Goal: Task Accomplishment & Management: Manage account settings

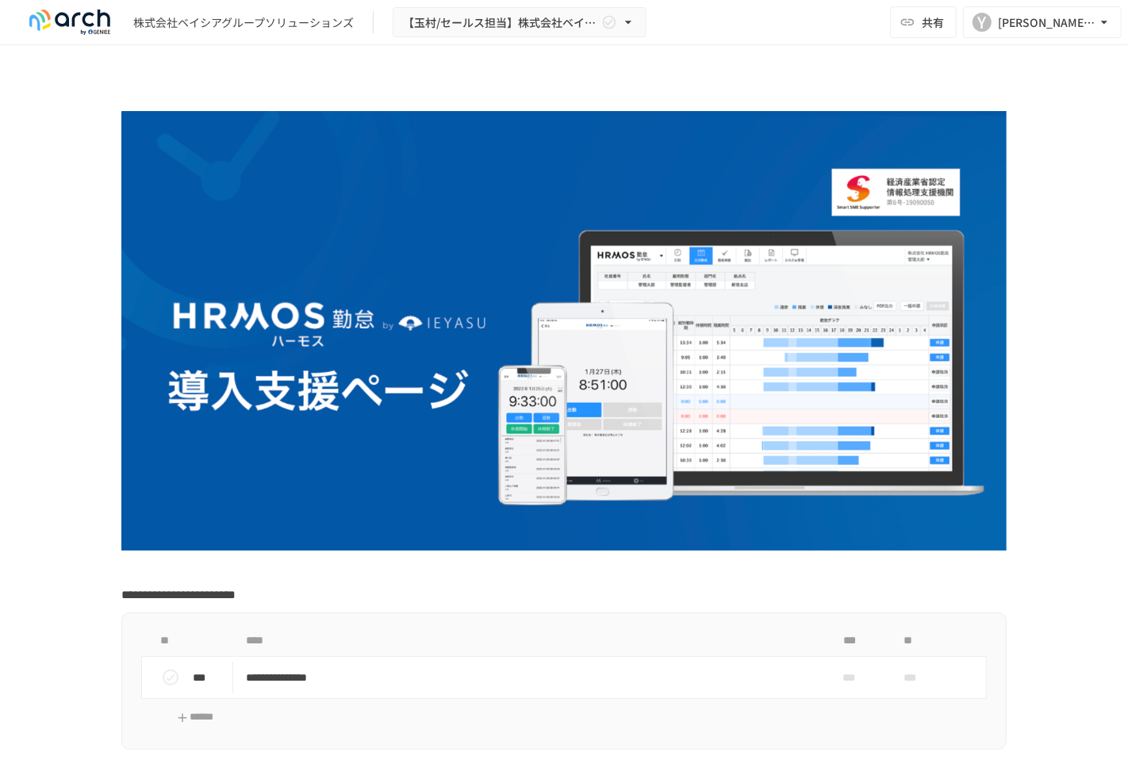
scroll to position [352, 0]
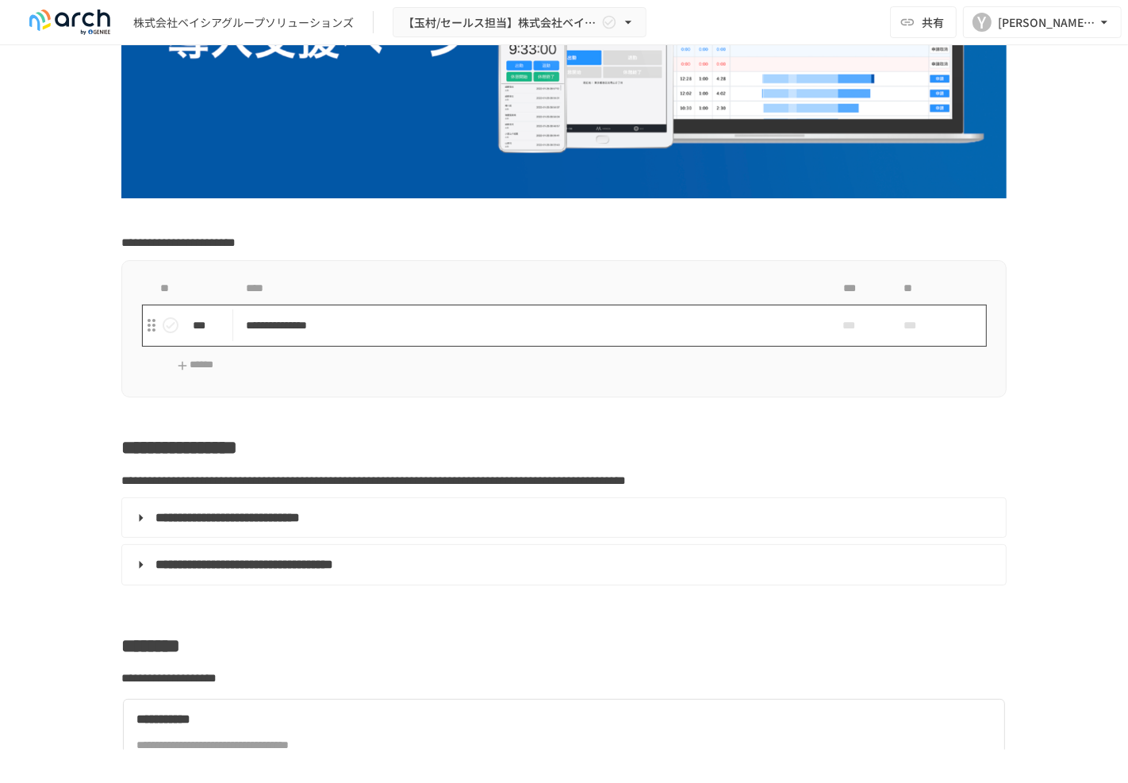
click at [284, 319] on p "**********" at bounding box center [530, 326] width 569 height 20
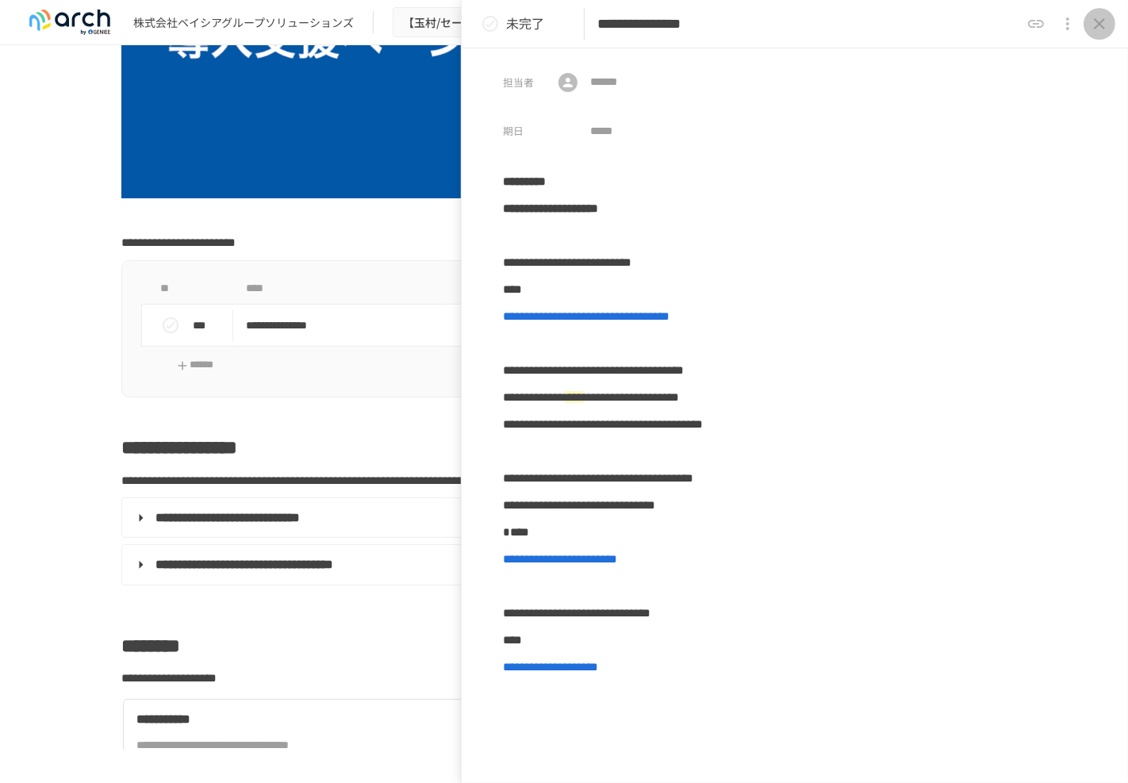
click at [1103, 18] on icon "close drawer" at bounding box center [1099, 23] width 19 height 19
